Goal: Communication & Community: Answer question/provide support

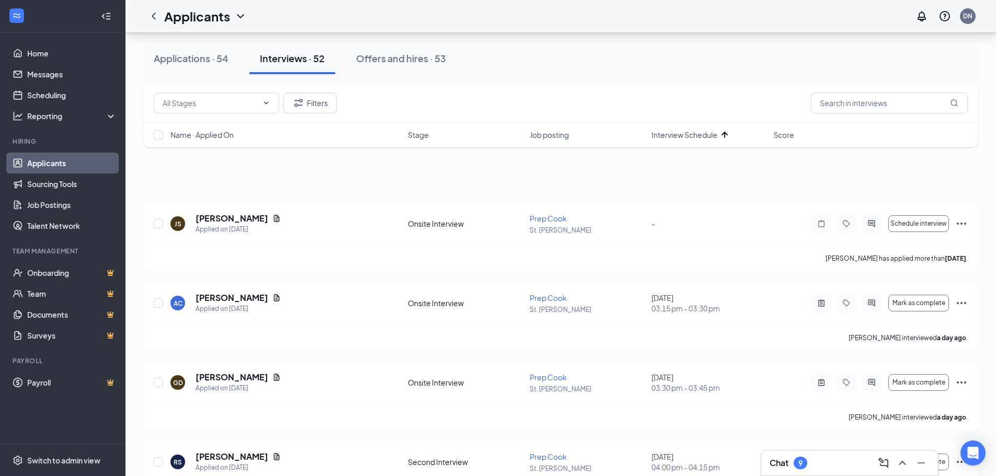
scroll to position [105, 0]
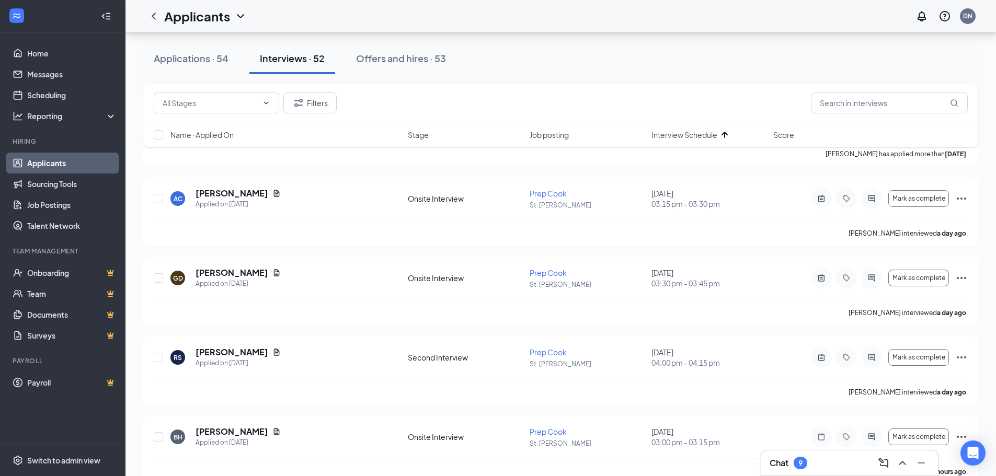
click at [829, 460] on div "Chat 9" at bounding box center [850, 463] width 160 height 17
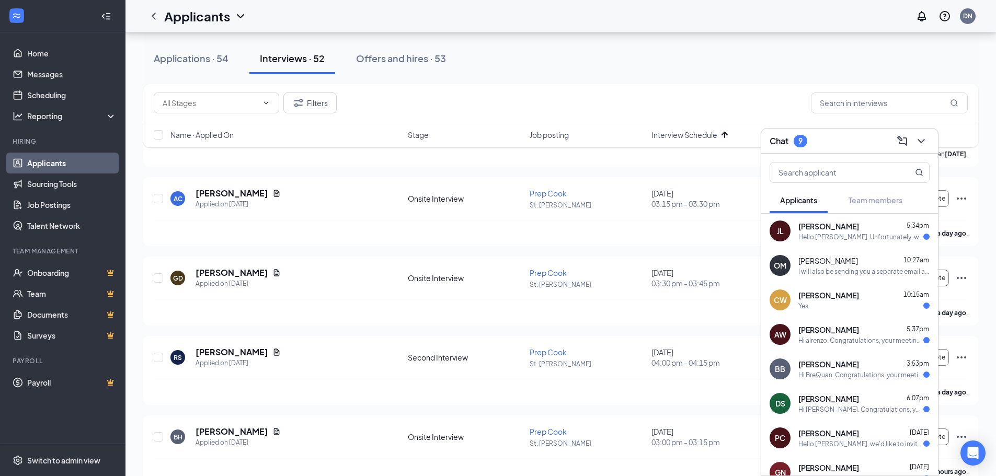
click at [856, 271] on div "I will also be sending you a separate email about filling out the Predictive In…" at bounding box center [864, 271] width 131 height 9
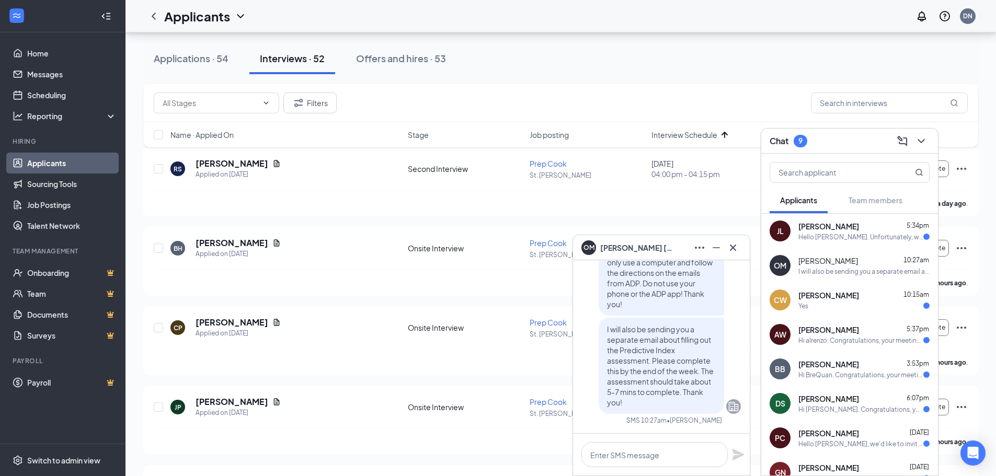
scroll to position [314, 0]
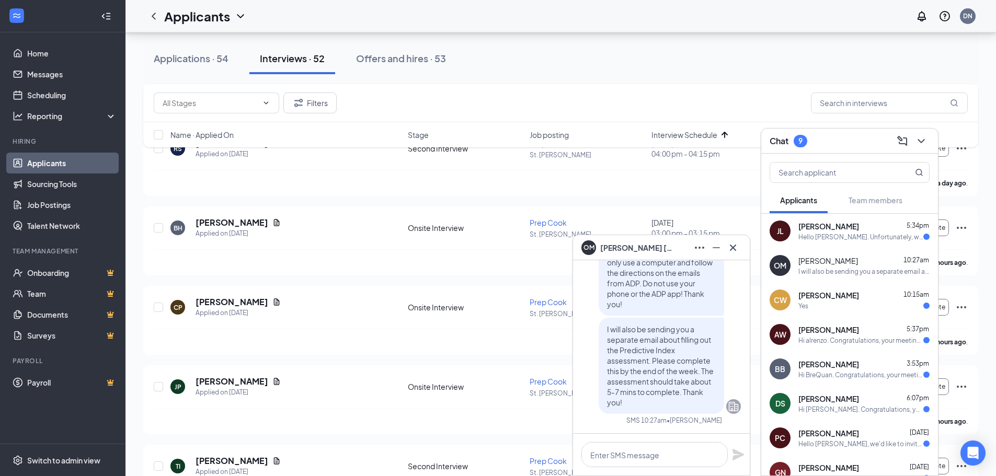
click at [665, 248] on div "OM [PERSON_NAME]" at bounding box center [662, 248] width 160 height 17
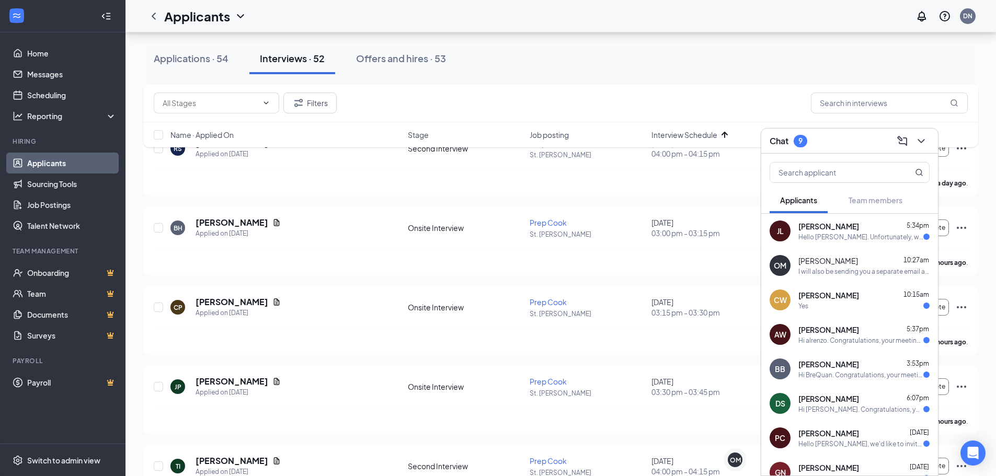
click at [843, 305] on div "Yes" at bounding box center [864, 306] width 131 height 9
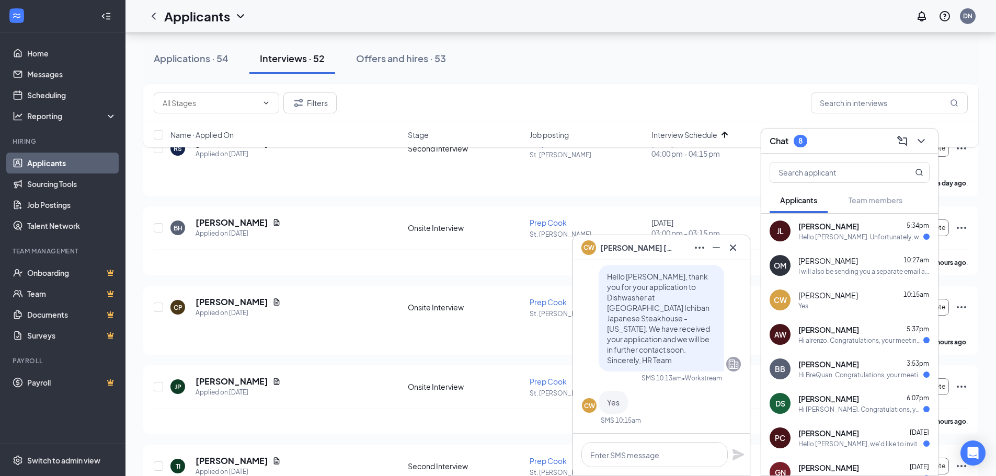
click at [665, 241] on div "[PERSON_NAME]" at bounding box center [662, 248] width 160 height 17
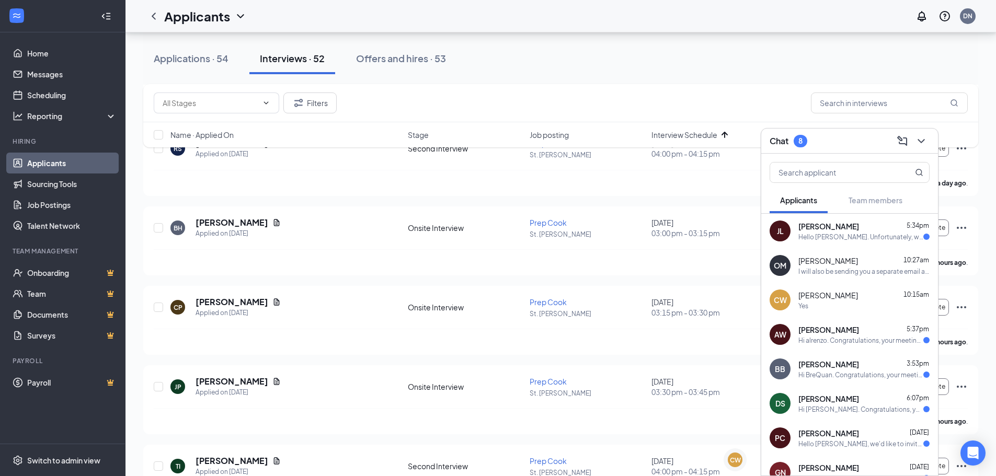
click at [860, 337] on div "Hi alrenzo. Congratulations, your meeting with [PERSON_NAME] Japanese Steakhous…" at bounding box center [861, 340] width 125 height 9
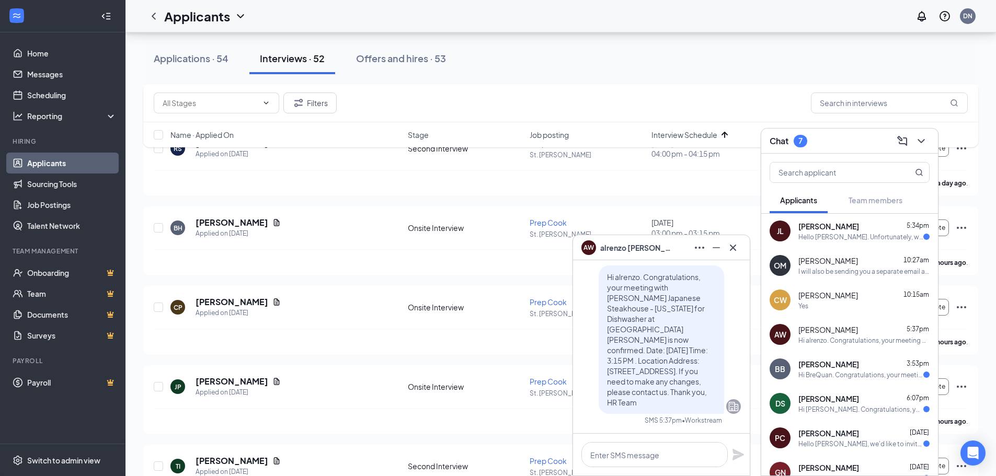
click at [672, 248] on div "[PERSON_NAME]" at bounding box center [662, 248] width 160 height 17
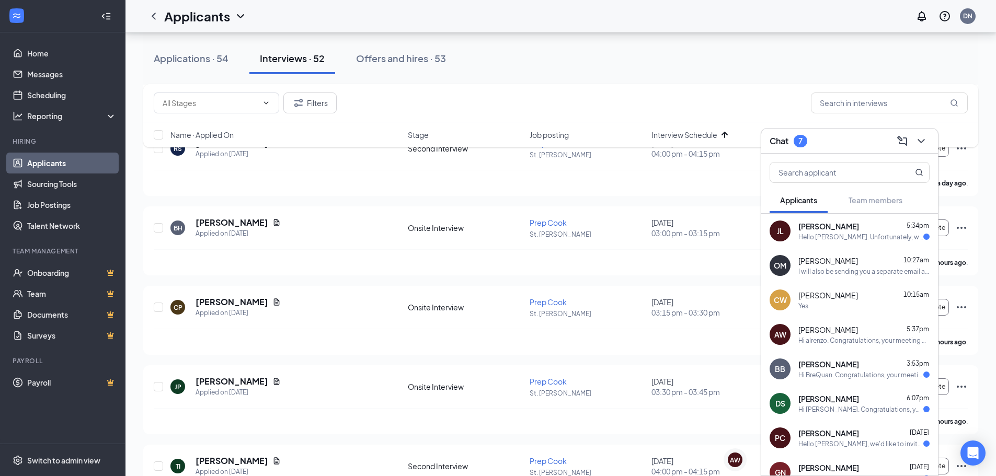
click at [861, 373] on div "Hi BreQuan. Congratulations, your meeting with [PERSON_NAME] Japanese Steakhous…" at bounding box center [861, 375] width 125 height 9
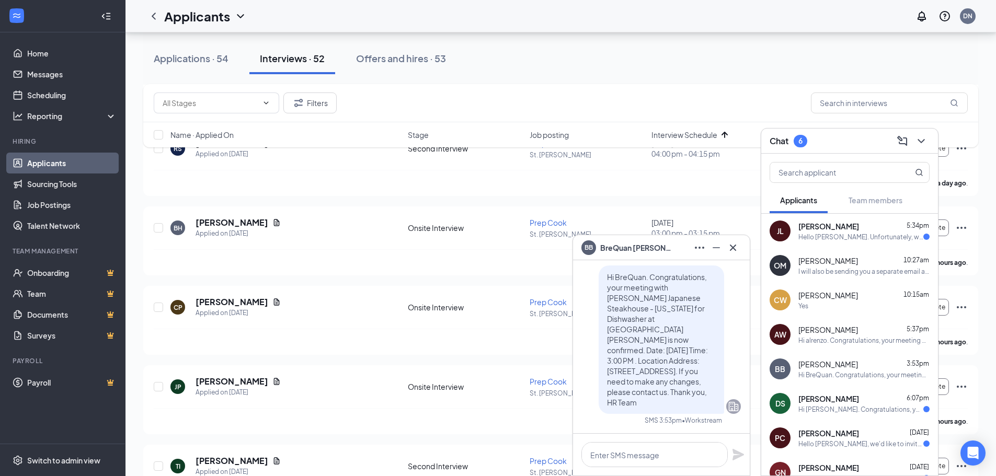
click at [662, 246] on div "BB BreQuan [PERSON_NAME]" at bounding box center [662, 248] width 160 height 17
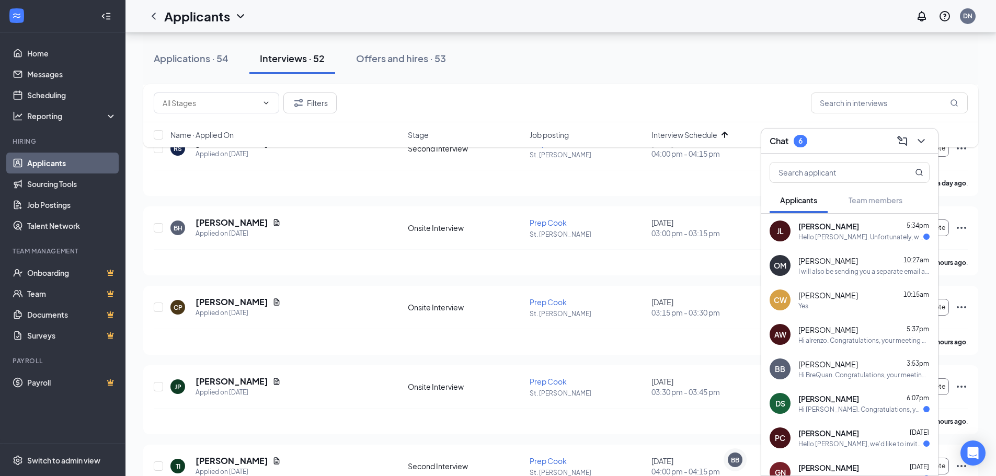
click at [857, 406] on div "Hi [PERSON_NAME]. Congratulations, your meeting with [PERSON_NAME] Japanese Ste…" at bounding box center [861, 409] width 125 height 9
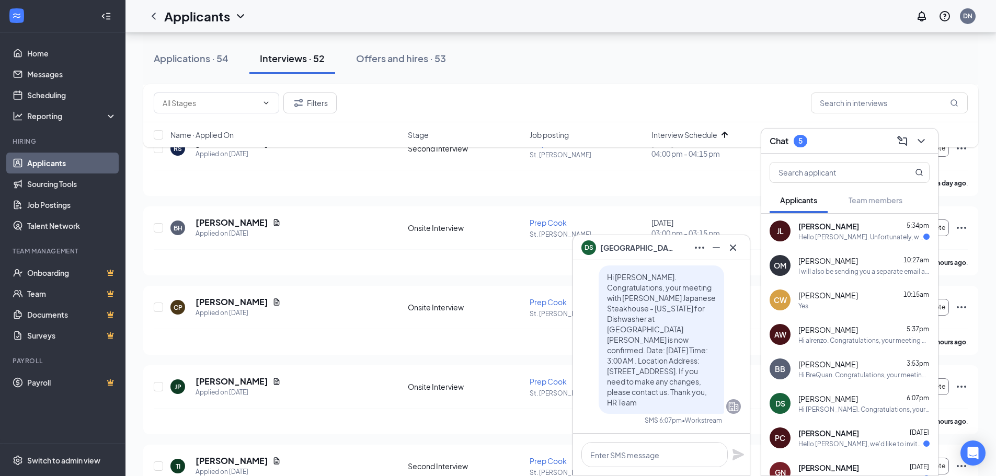
click at [675, 251] on div "DS [PERSON_NAME]" at bounding box center [662, 248] width 160 height 17
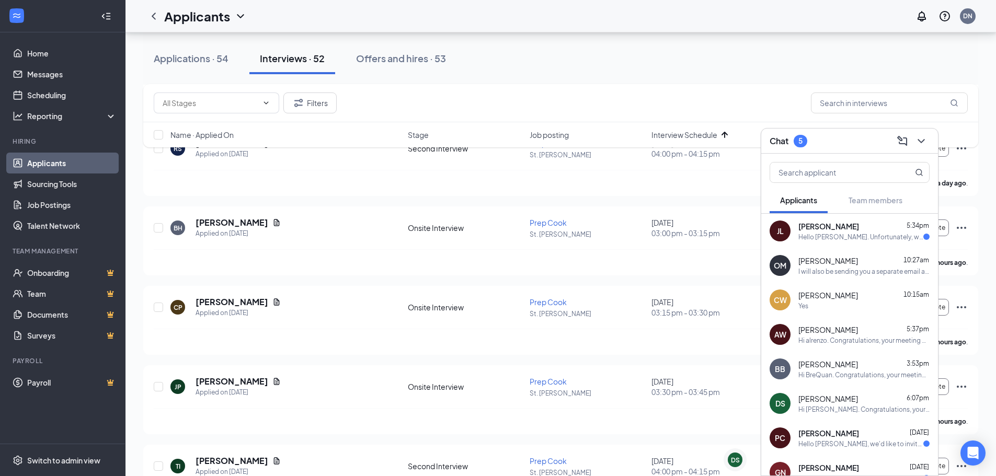
click at [849, 433] on div "[PERSON_NAME] [DATE]" at bounding box center [864, 433] width 131 height 10
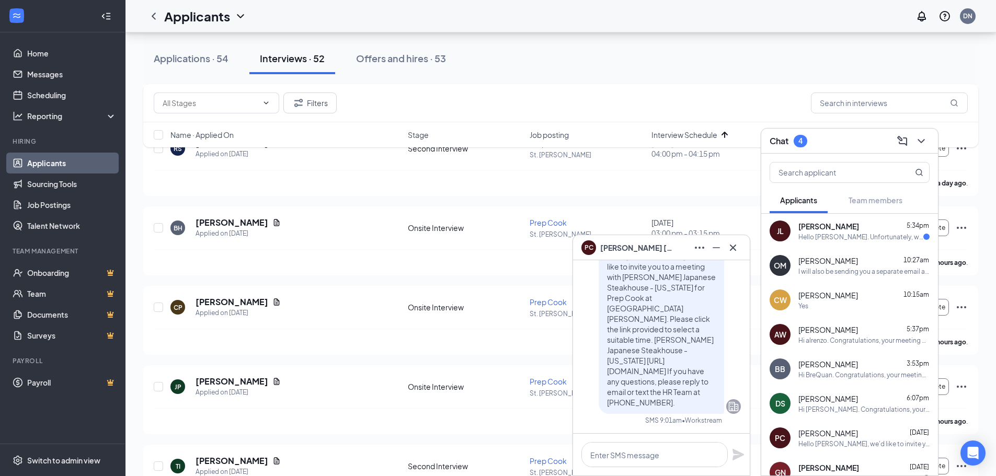
click at [651, 253] on div "PC [PERSON_NAME]" at bounding box center [662, 248] width 160 height 17
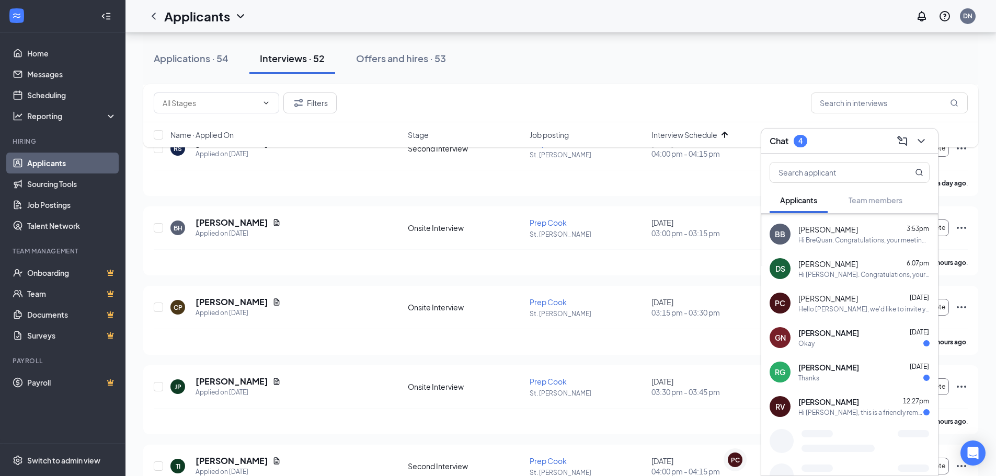
scroll to position [135, 0]
click at [849, 397] on span "[PERSON_NAME]" at bounding box center [829, 401] width 61 height 10
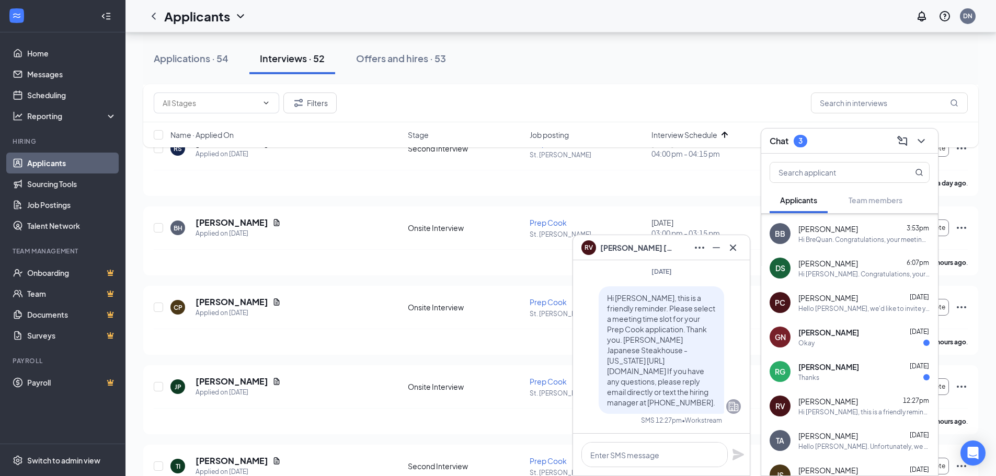
click at [847, 369] on span "[PERSON_NAME]" at bounding box center [829, 367] width 61 height 10
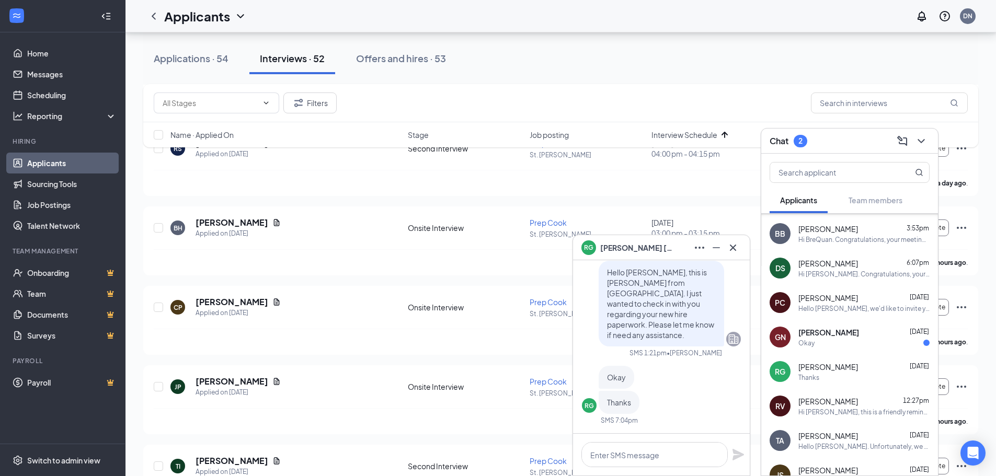
click at [842, 346] on div "Okay" at bounding box center [864, 343] width 131 height 9
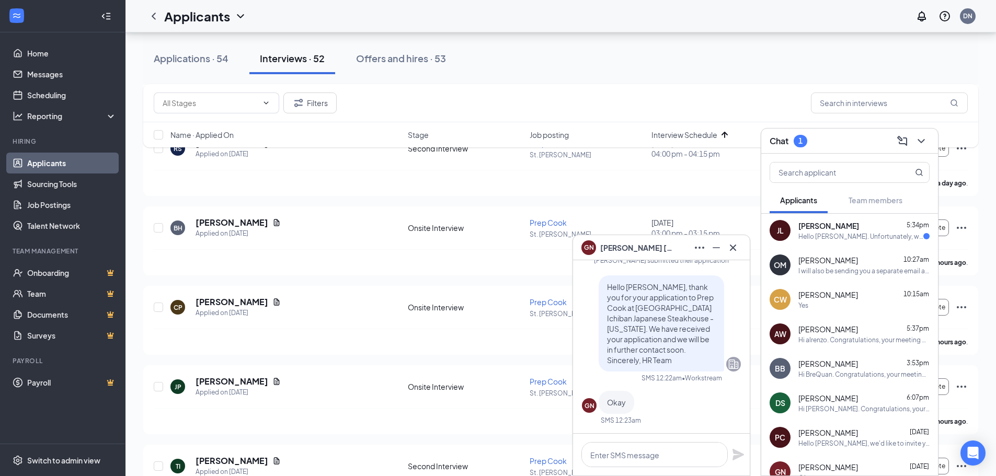
scroll to position [0, 0]
click at [847, 240] on div "Hello [PERSON_NAME]. Unfortunately, we had to reschedule your meeting with [PER…" at bounding box center [861, 237] width 125 height 9
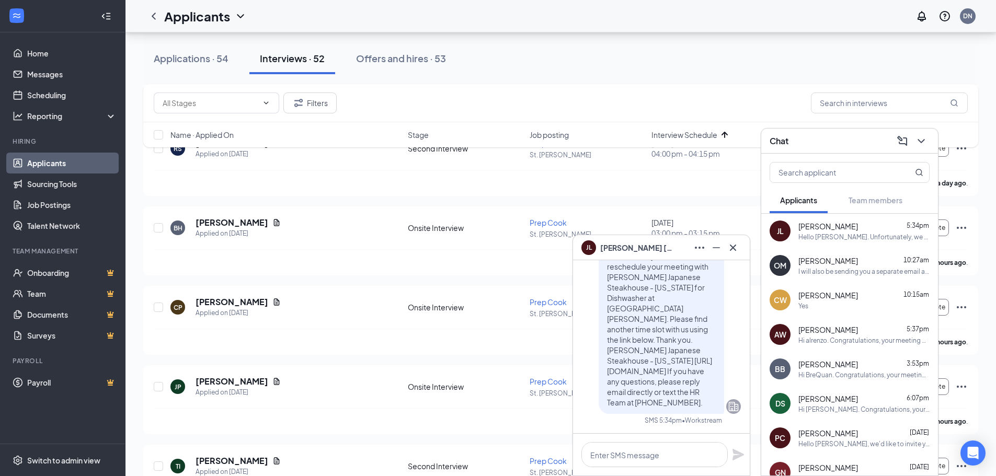
click at [672, 248] on div "JL [PERSON_NAME]" at bounding box center [662, 248] width 160 height 17
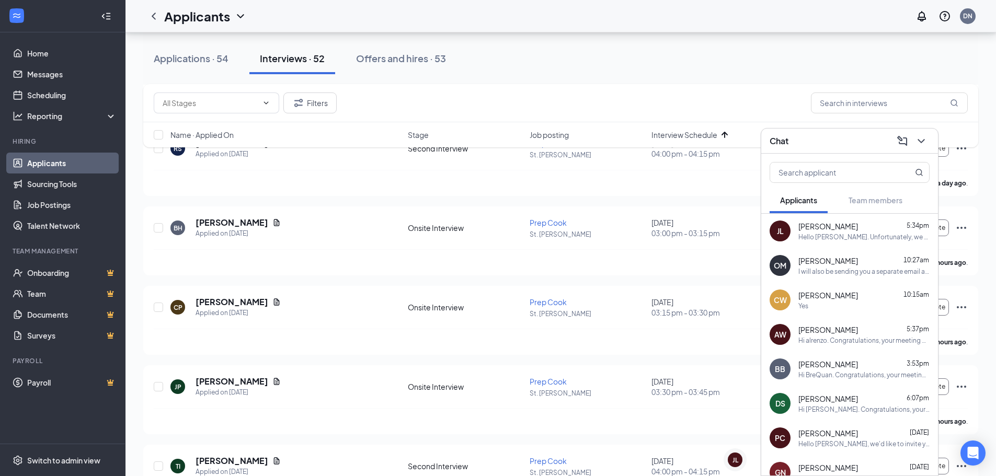
click at [842, 138] on div "Chat" at bounding box center [850, 141] width 160 height 16
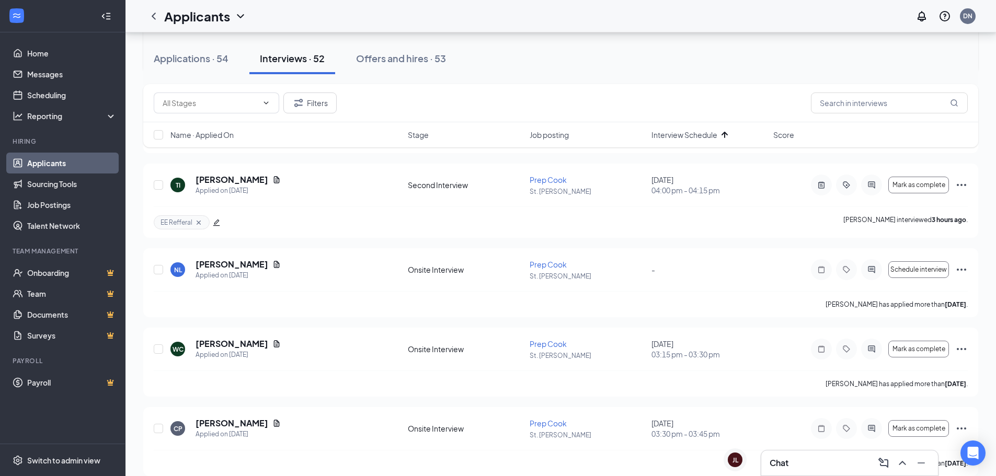
scroll to position [418, 0]
